Goal: Navigation & Orientation: Find specific page/section

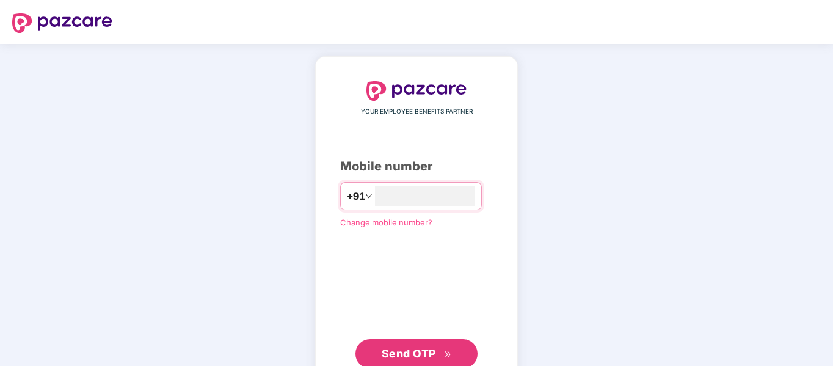
type input "**********"
drag, startPoint x: 396, startPoint y: 356, endPoint x: 392, endPoint y: 351, distance: 6.5
click at [396, 355] on span "Send OTP" at bounding box center [409, 353] width 54 height 13
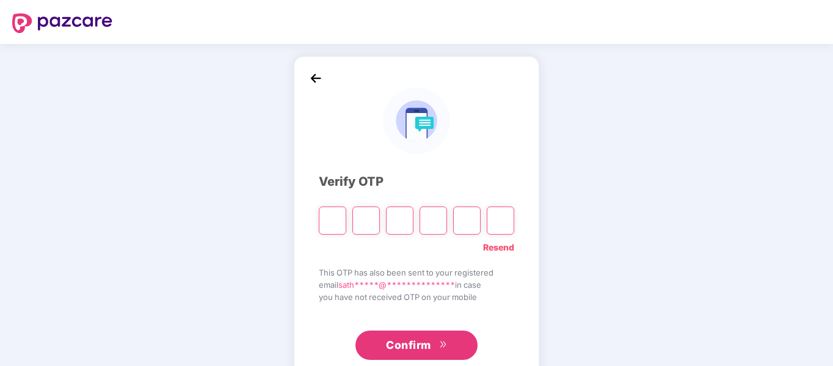
type input "*"
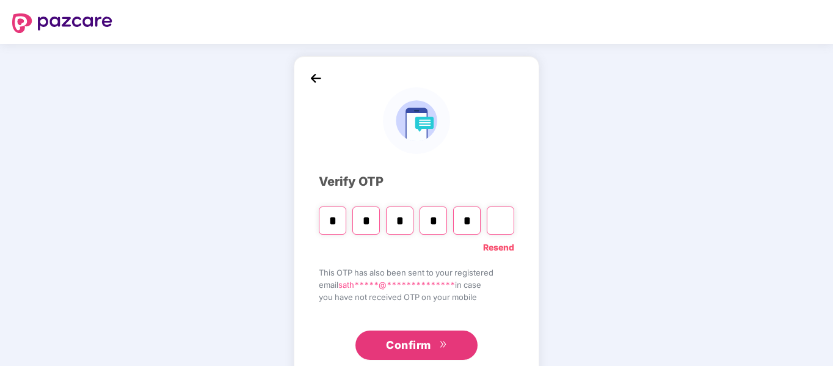
type input "*"
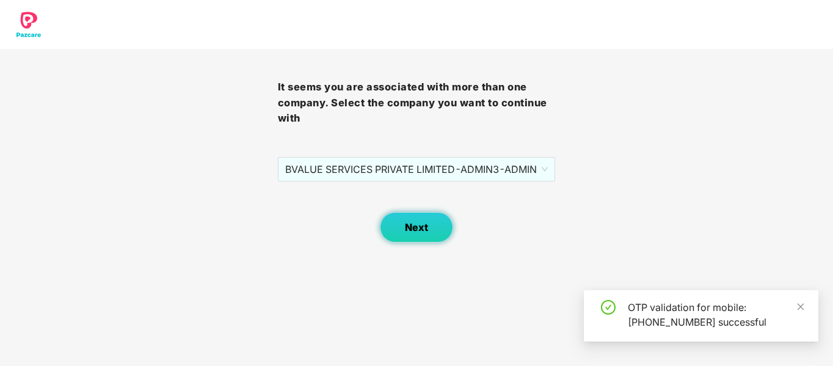
click at [407, 223] on span "Next" at bounding box center [416, 228] width 23 height 12
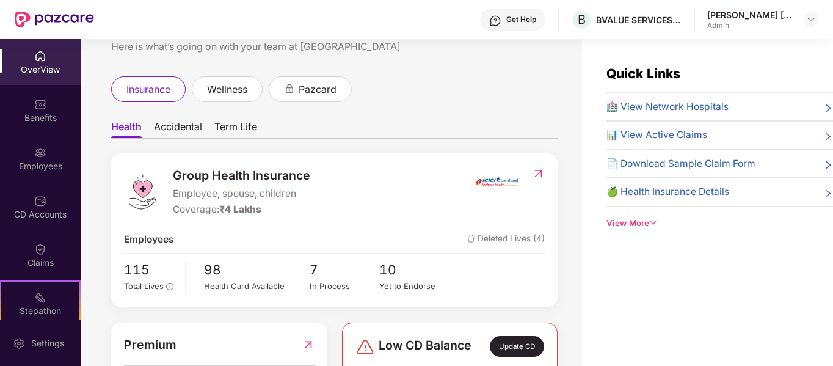
scroll to position [61, 0]
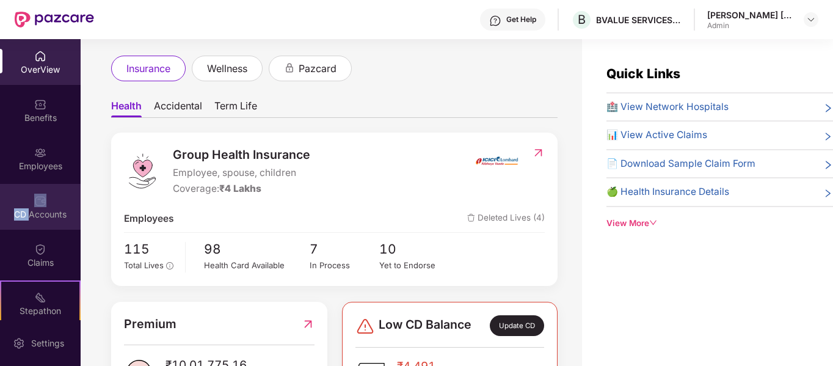
click at [31, 205] on div "CD Accounts" at bounding box center [40, 207] width 81 height 46
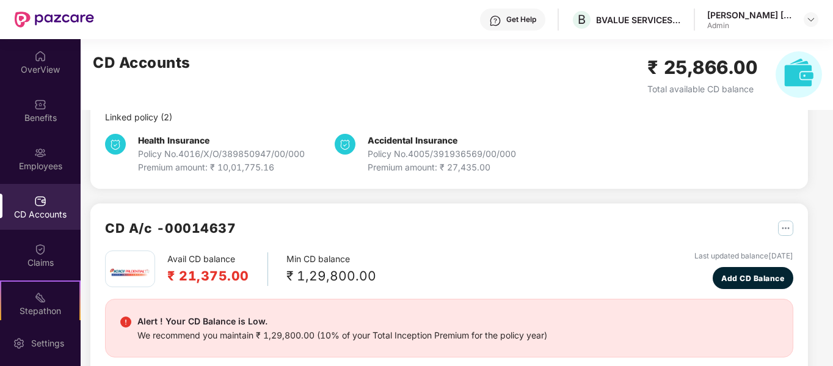
scroll to position [304, 0]
